Goal: Task Accomplishment & Management: Manage account settings

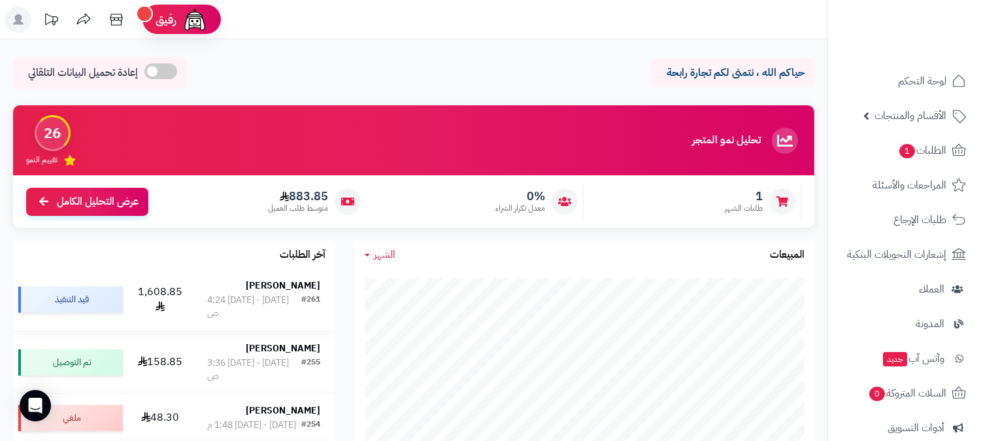
click at [304, 284] on strong "[PERSON_NAME]" at bounding box center [283, 285] width 75 height 14
